Goal: Information Seeking & Learning: Learn about a topic

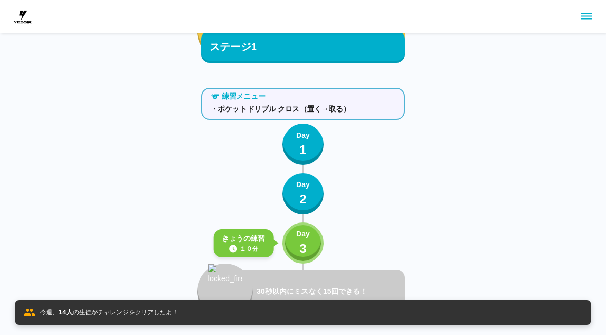
scroll to position [615, 0]
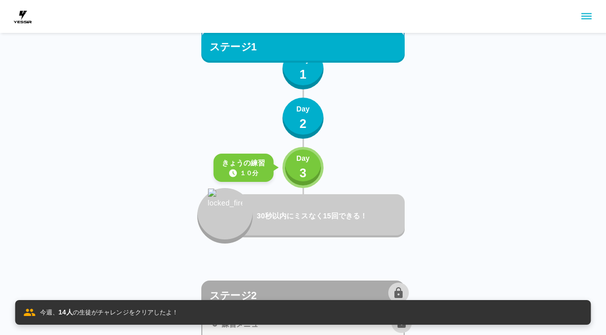
click at [304, 170] on p "3" at bounding box center [303, 173] width 7 height 18
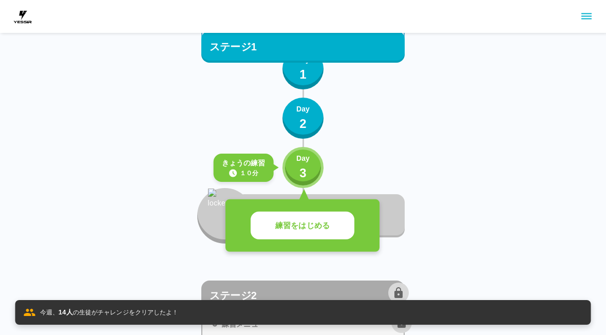
scroll to position [616, 0]
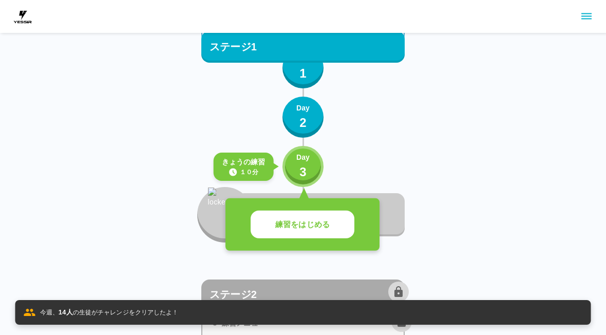
click at [332, 230] on button "練習をはじめる" at bounding box center [303, 225] width 104 height 28
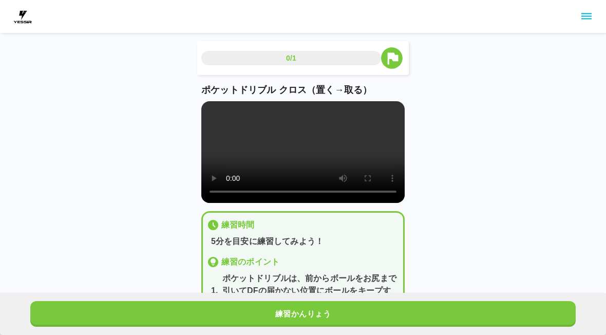
click at [401, 314] on button "練習かんりょう" at bounding box center [303, 314] width 546 height 26
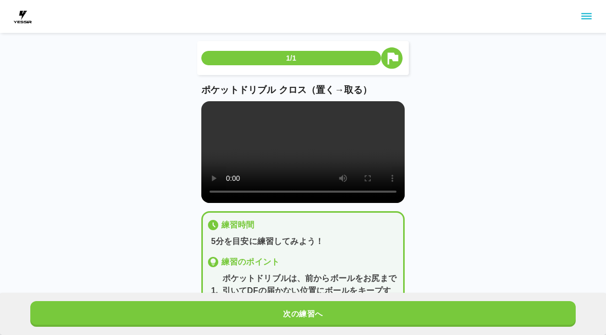
click at [401, 314] on button "次の練習へ" at bounding box center [303, 314] width 546 height 26
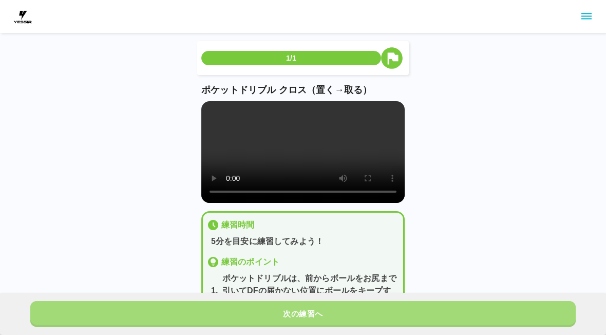
click at [414, 310] on button "次の練習へ" at bounding box center [303, 314] width 546 height 26
click at [413, 310] on button "次の練習へ" at bounding box center [303, 314] width 546 height 26
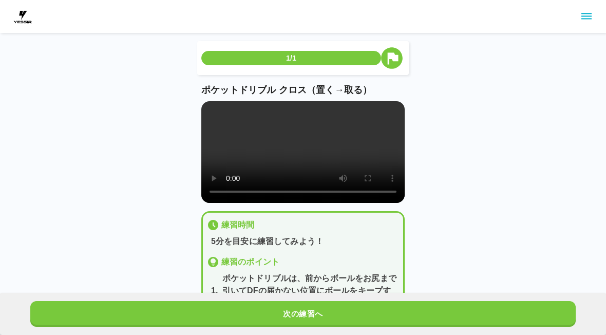
click at [416, 310] on button "次の練習へ" at bounding box center [303, 314] width 546 height 26
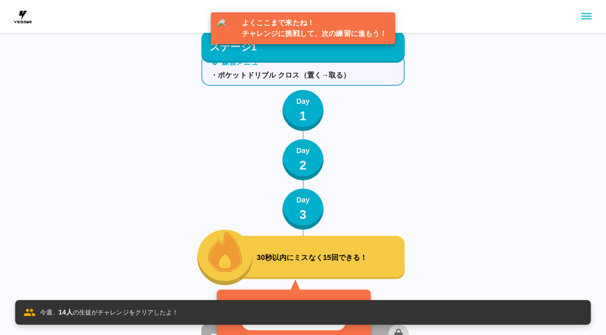
scroll to position [667, 0]
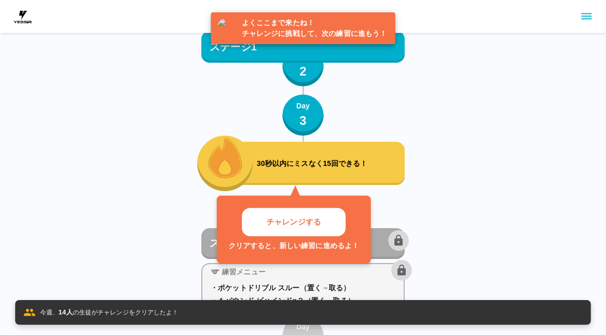
click at [337, 221] on button "チャレンジする" at bounding box center [294, 222] width 104 height 28
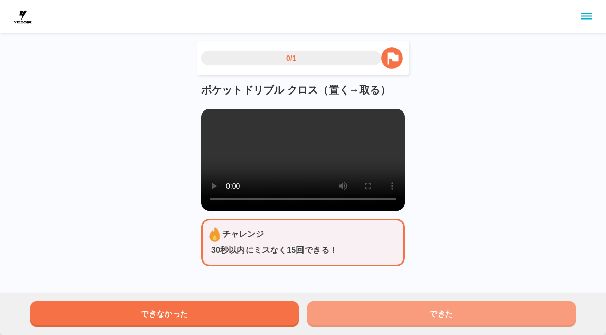
click at [435, 309] on button "できた" at bounding box center [441, 314] width 269 height 26
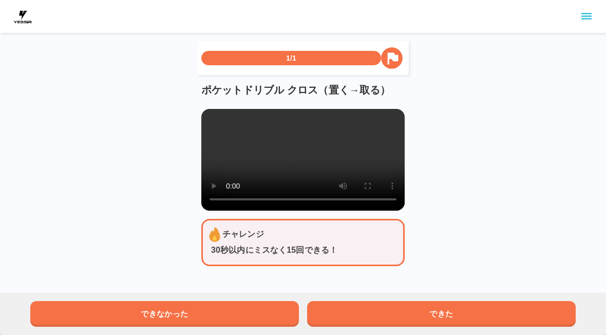
click at [435, 310] on button "できた" at bounding box center [441, 314] width 269 height 26
click at [436, 309] on button "できた" at bounding box center [441, 314] width 269 height 26
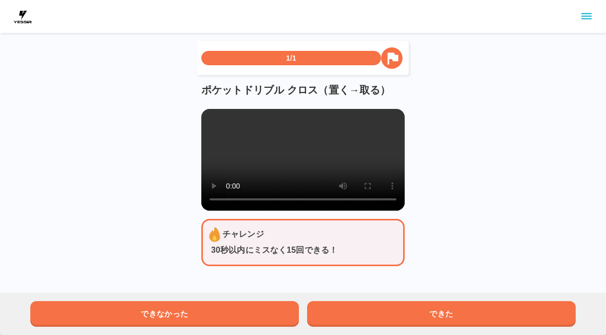
click at [436, 309] on button "できた" at bounding box center [441, 314] width 269 height 26
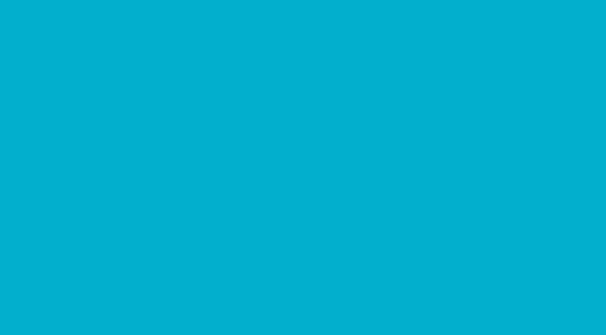
click at [438, 221] on html "ボブからの応援メッセージ たくさんがんばったね！ 次の ステージ にチャレンジしよう！ 次の ステージ へ 次のステージで、さらなる レベルアップをめざそう！…" at bounding box center [303, 110] width 606 height 221
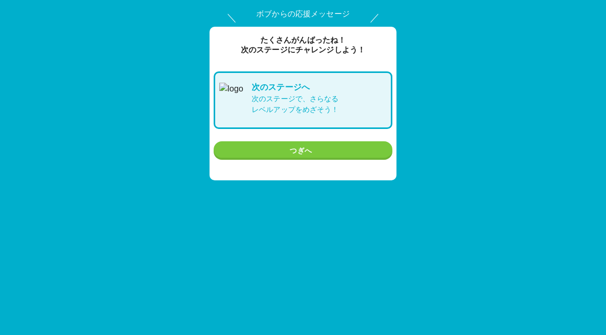
click at [341, 157] on button "つぎへ" at bounding box center [303, 150] width 179 height 19
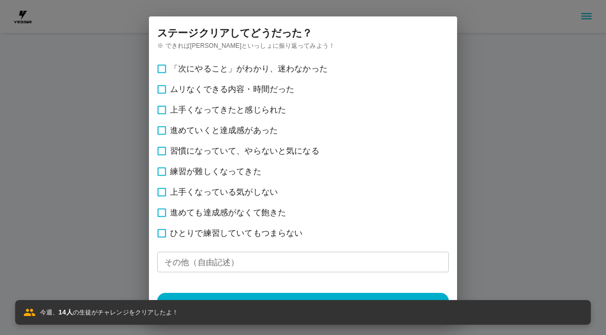
scroll to position [667, 0]
click at [284, 240] on label "ひとりで練習していてもつまらない" at bounding box center [305, 233] width 306 height 21
click at [508, 213] on div "ステージ クリアしてどうだった？ ※ できれば[PERSON_NAME]といっしょに振り返ってみよう！ 「次にやること」がわかり、迷わなかった ムリなくできる…" at bounding box center [303, 167] width 631 height 335
click at [351, 293] on button "送信する" at bounding box center [303, 305] width 292 height 25
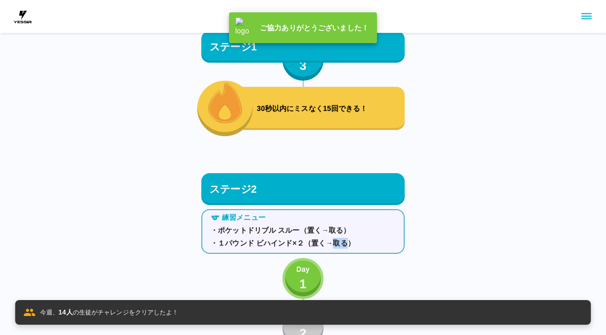
scroll to position [725, 0]
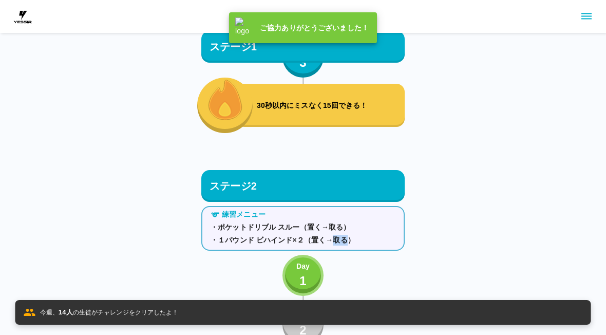
click at [306, 277] on p "1" at bounding box center [303, 281] width 7 height 18
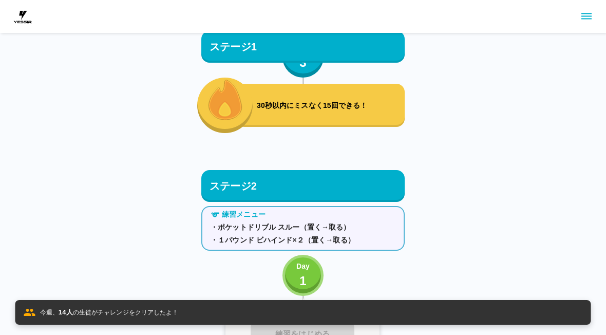
click at [314, 280] on button "Day 1" at bounding box center [303, 275] width 41 height 41
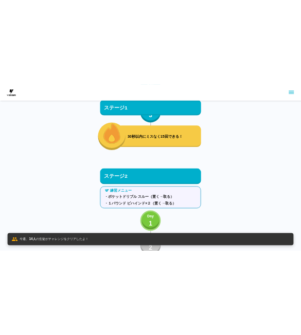
scroll to position [720, 0]
